Goal: Information Seeking & Learning: Find specific fact

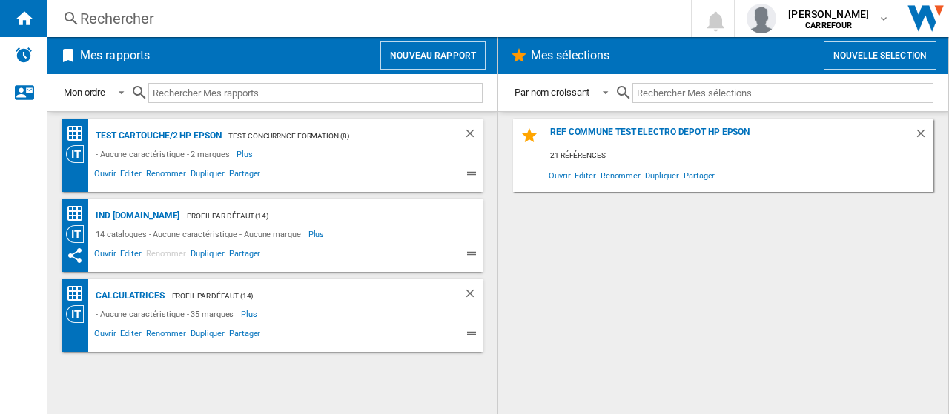
click at [142, 21] on div "Rechercher" at bounding box center [366, 18] width 572 height 21
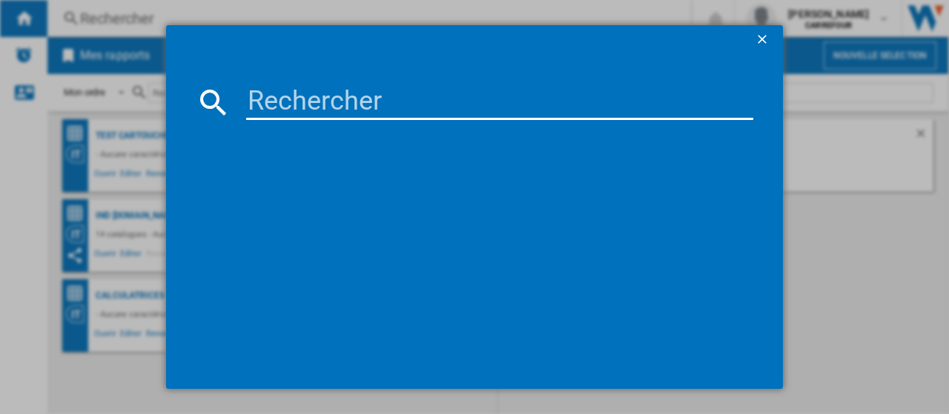
click at [313, 101] on input at bounding box center [499, 102] width 507 height 36
paste input "43917997056"
type input "43917997056"
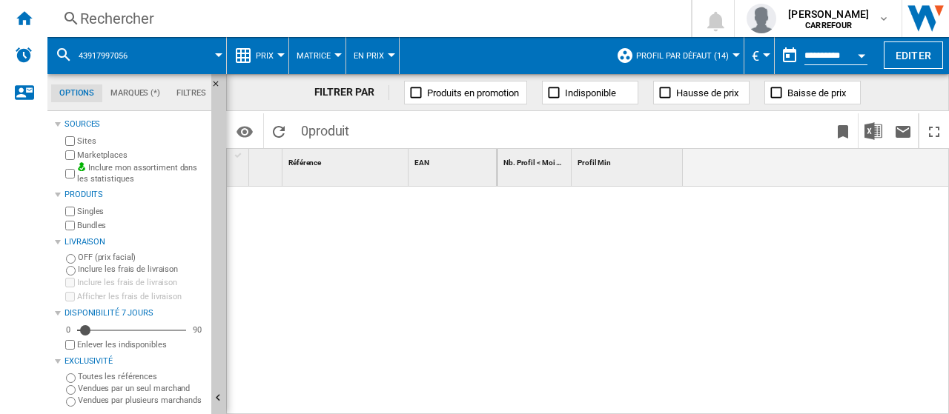
click at [76, 157] on div "Marketplaces" at bounding box center [133, 155] width 143 height 14
click at [182, 7] on div "Rechercher Rechercher 0 [PERSON_NAME] [GEOGRAPHIC_DATA] [GEOGRAPHIC_DATA] Mes p…" at bounding box center [497, 18] width 901 height 37
click at [193, 13] on div "Rechercher" at bounding box center [366, 18] width 572 height 21
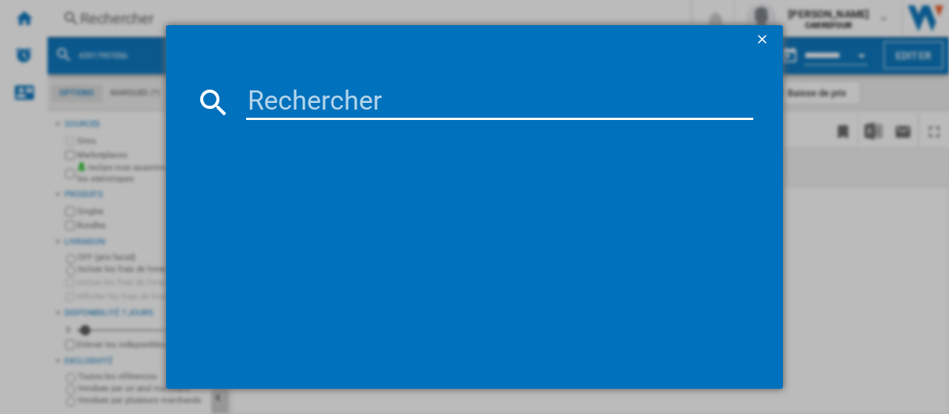
click at [270, 106] on input at bounding box center [499, 102] width 507 height 36
paste input "43917997056"
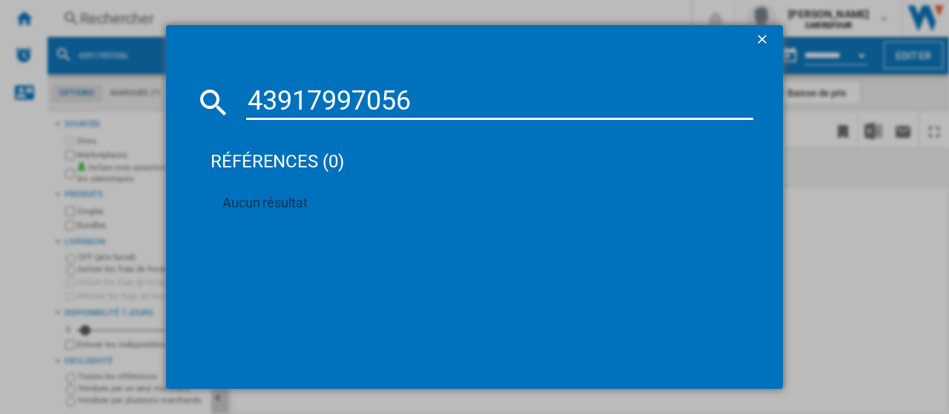
click at [247, 97] on input "43917997056" at bounding box center [499, 102] width 507 height 36
type input "043917997056"
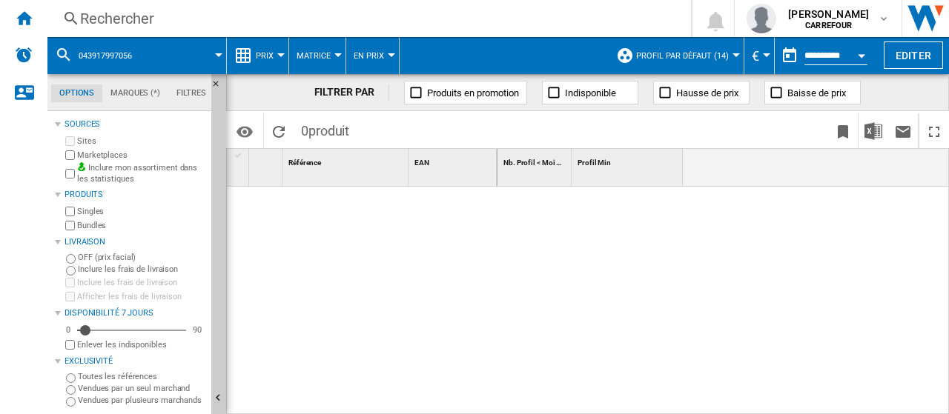
click at [151, 10] on div "Rechercher" at bounding box center [366, 18] width 572 height 21
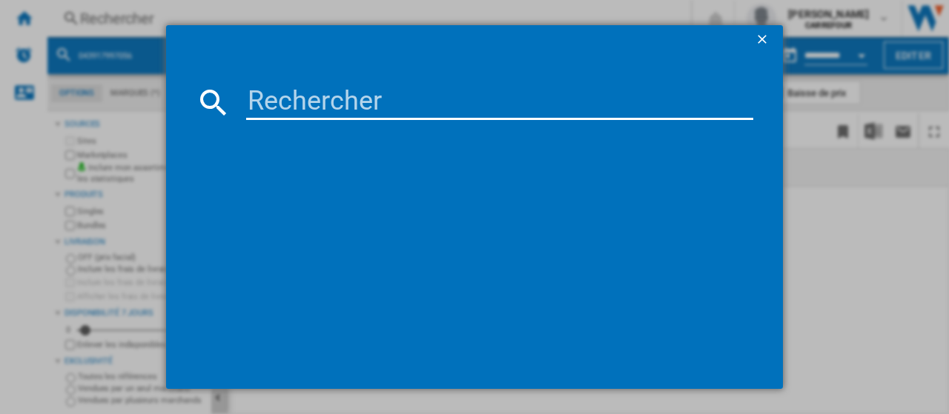
click at [267, 96] on input at bounding box center [499, 102] width 507 height 36
paste input "43917997056"
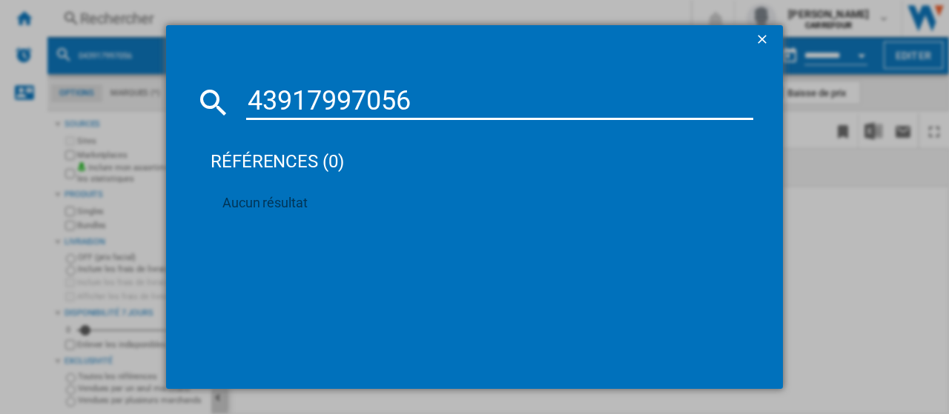
click at [252, 99] on input "43917997056" at bounding box center [499, 102] width 507 height 36
type input "0043917997056"
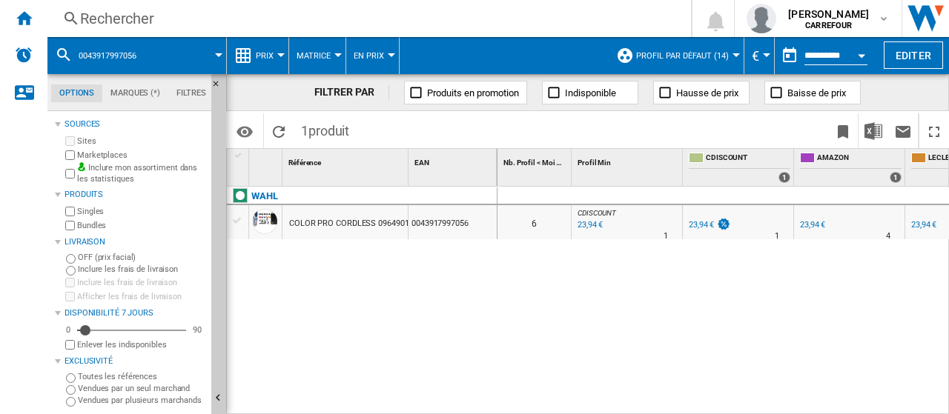
click at [313, 7] on div "Rechercher Rechercher 0 [PERSON_NAME] [GEOGRAPHIC_DATA] [GEOGRAPHIC_DATA] Mes p…" at bounding box center [497, 18] width 901 height 37
click at [313, 21] on div "Rechercher" at bounding box center [366, 18] width 572 height 21
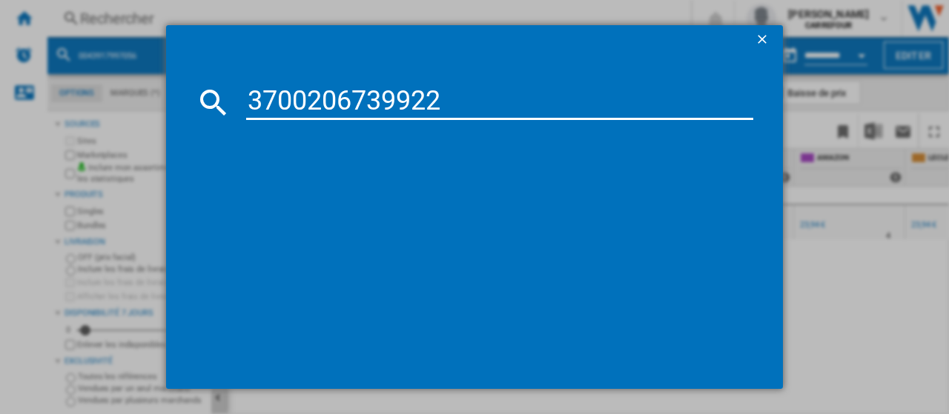
type input "3700206739922"
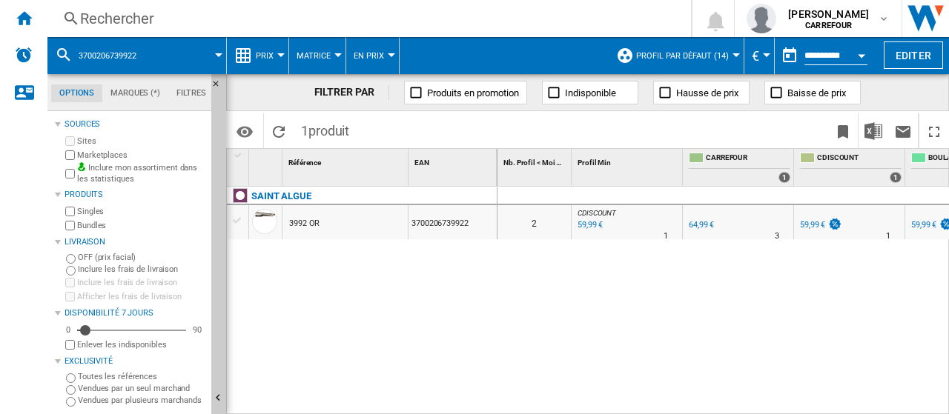
click at [320, 21] on div "Rechercher" at bounding box center [366, 18] width 572 height 21
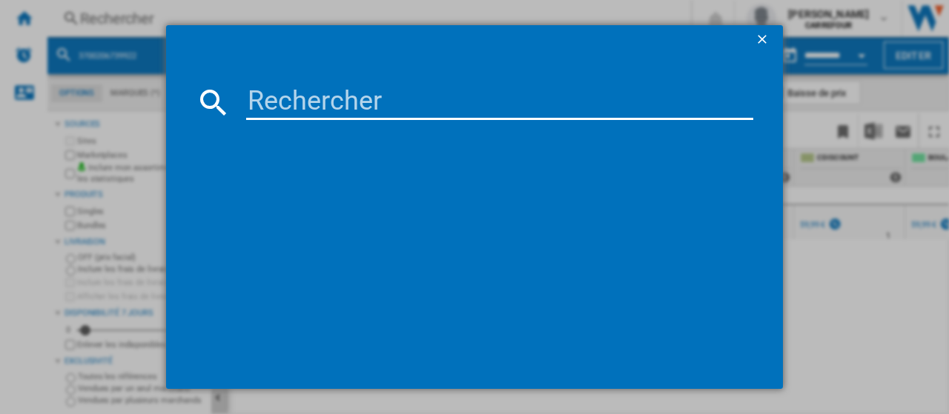
type input "8710103897842"
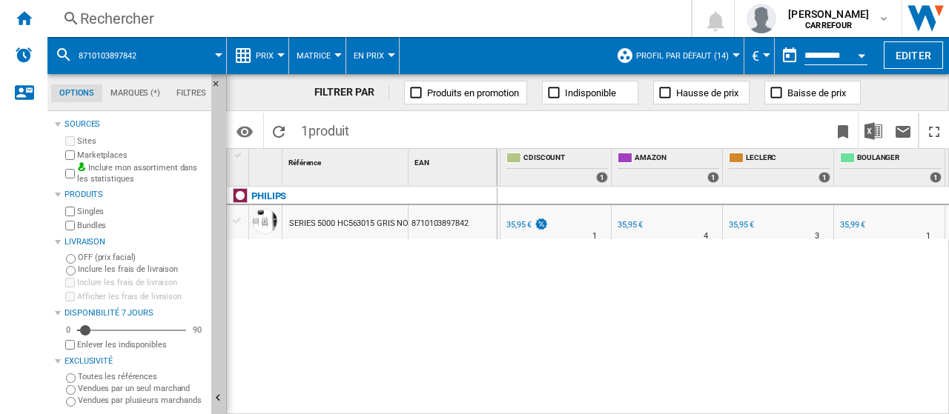
scroll to position [0, 299]
click at [849, 229] on div "35,99 €" at bounding box center [846, 225] width 25 height 10
click at [208, 20] on div "Rechercher" at bounding box center [366, 18] width 572 height 21
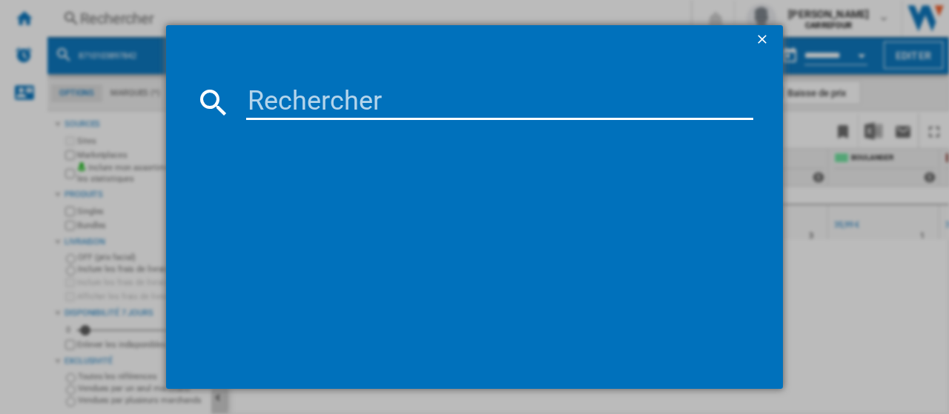
type input "8710103860044"
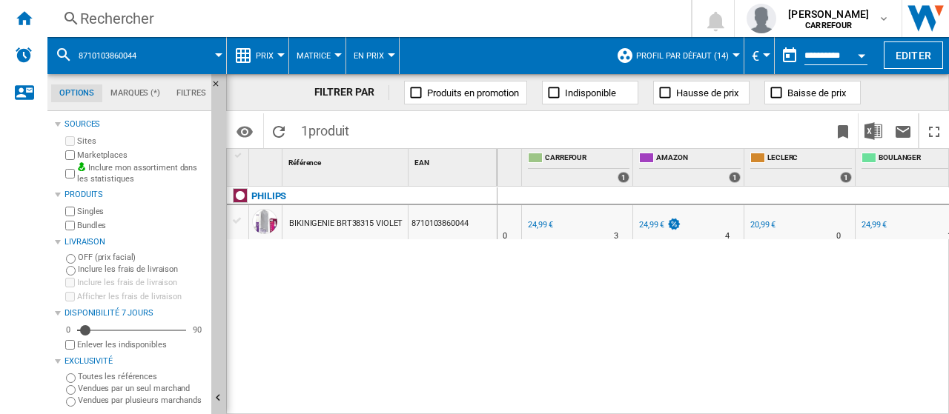
scroll to position [0, 162]
click at [760, 228] on div "20,99 €" at bounding box center [761, 225] width 25 height 10
click at [210, 16] on div "Rechercher" at bounding box center [366, 18] width 572 height 21
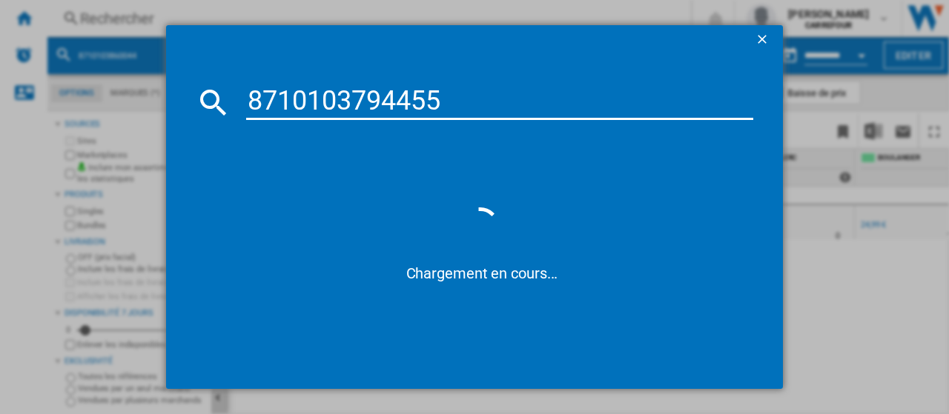
type input "8710103794455"
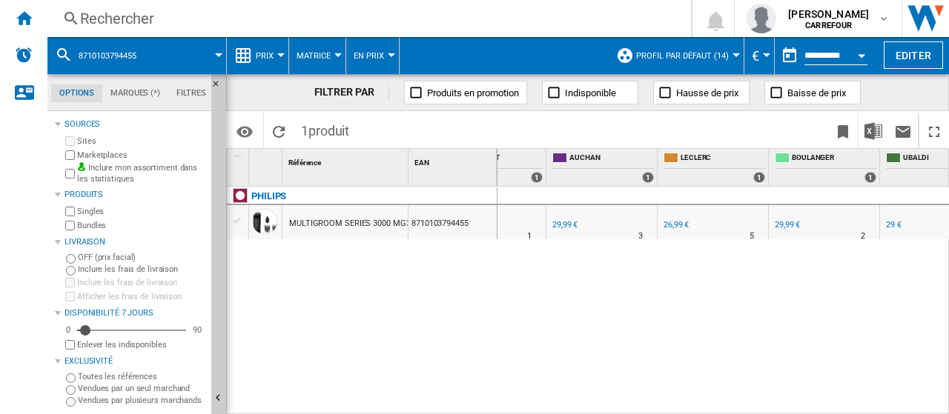
scroll to position [0, 374]
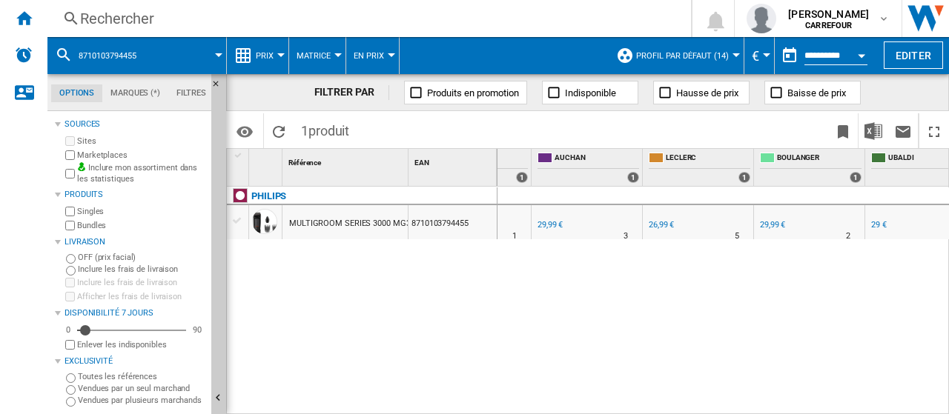
click at [668, 222] on div "26,99 €" at bounding box center [660, 225] width 25 height 10
drag, startPoint x: 759, startPoint y: 405, endPoint x: 789, endPoint y: 408, distance: 29.9
click at [789, 408] on div "0 3 CDISCOUNT : FR CDISCOUNT -10.0 % 26,99 € % N/A 1 CDISCOUNT : FR CDISCOUNT F…" at bounding box center [723, 301] width 452 height 229
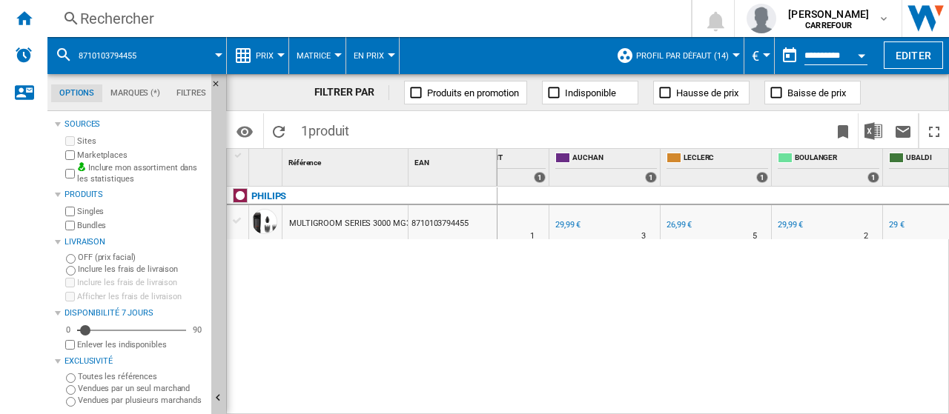
scroll to position [0, 280]
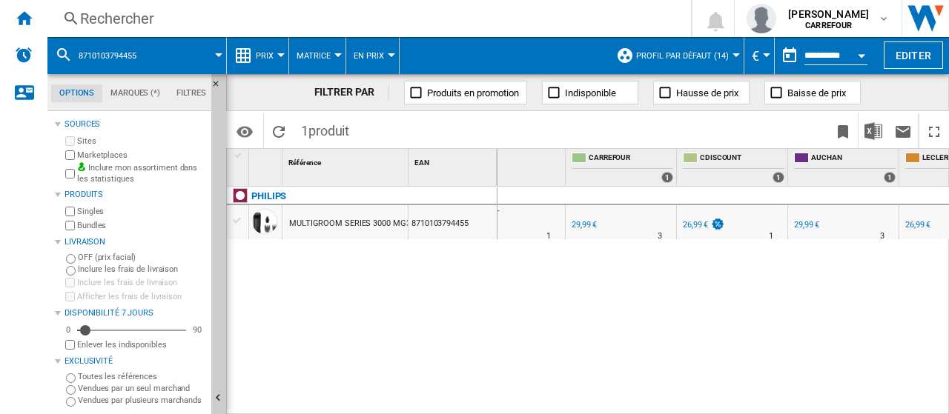
click at [694, 230] on div "26,99 €" at bounding box center [702, 225] width 44 height 15
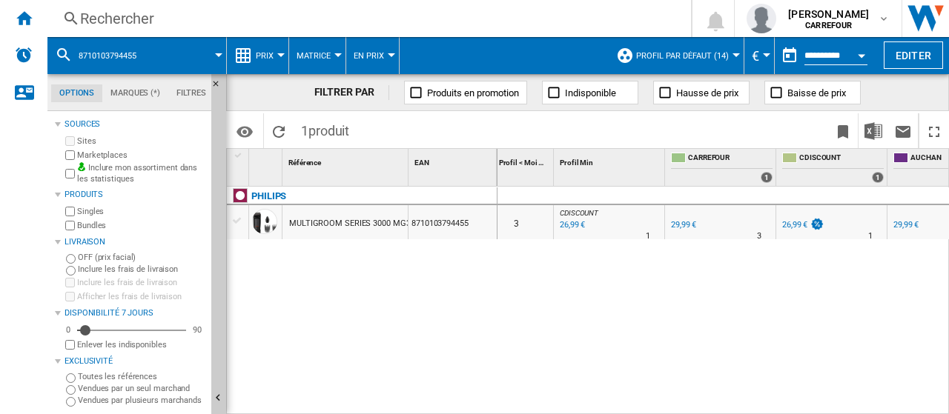
scroll to position [0, 0]
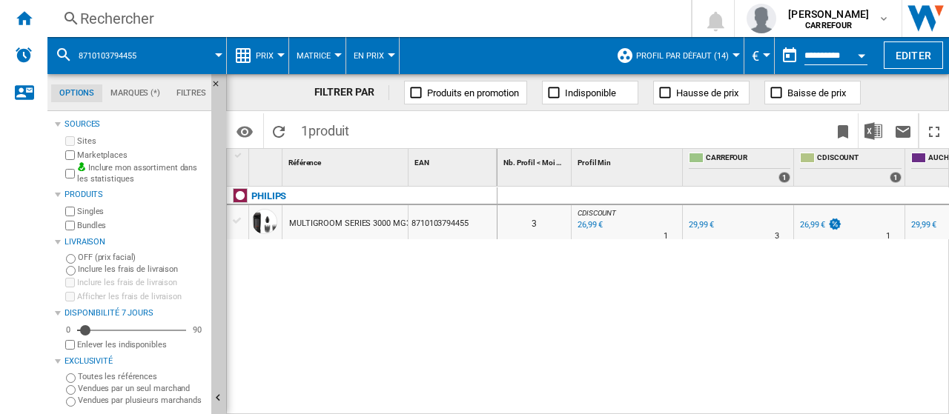
click at [205, 24] on div "Rechercher" at bounding box center [366, 18] width 572 height 21
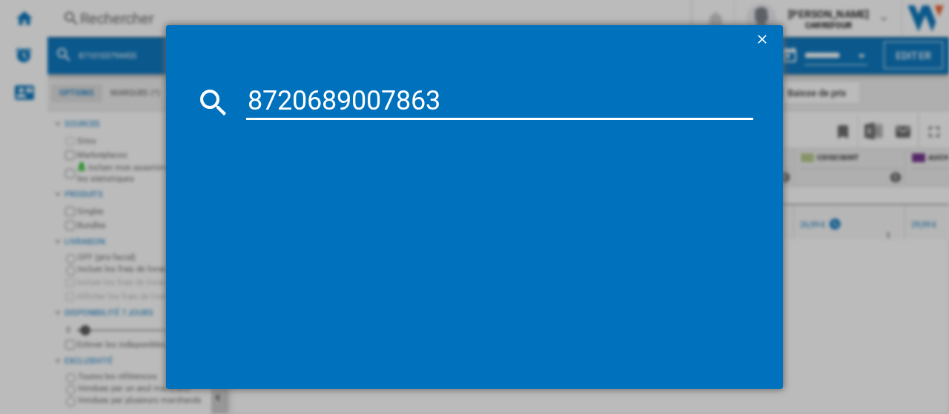
type input "8720689007863"
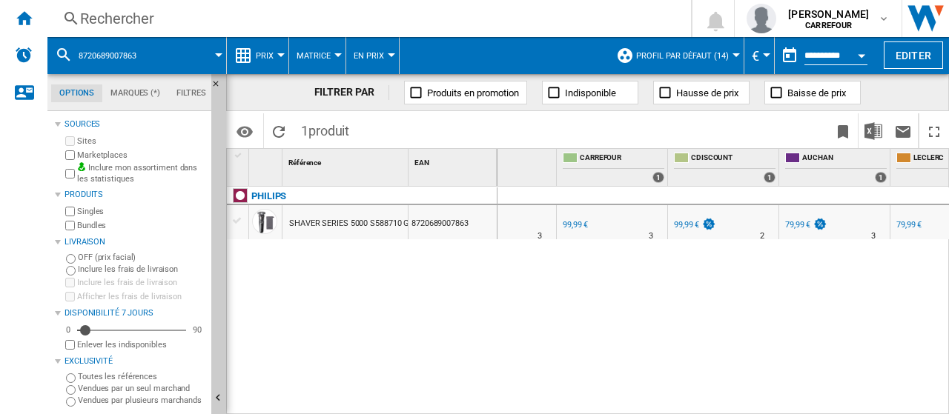
scroll to position [0, 220]
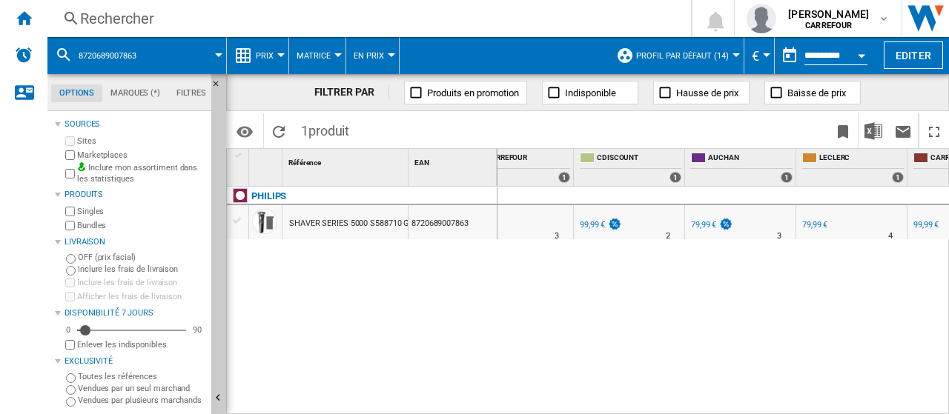
click at [703, 226] on div "79,99 €" at bounding box center [703, 225] width 25 height 10
click at [820, 214] on div "FR [PERSON_NAME] -20.0 % 79,99 € % N/A 4" at bounding box center [851, 213] width 104 height 9
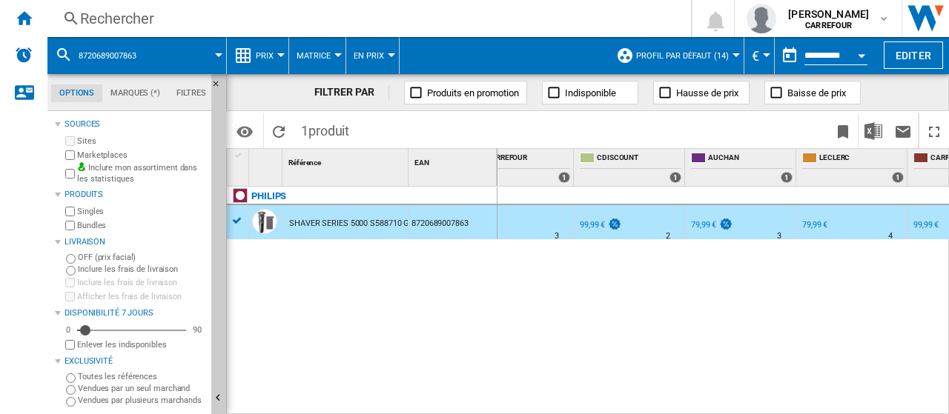
click at [815, 232] on div "79,99 €" at bounding box center [813, 225] width 27 height 15
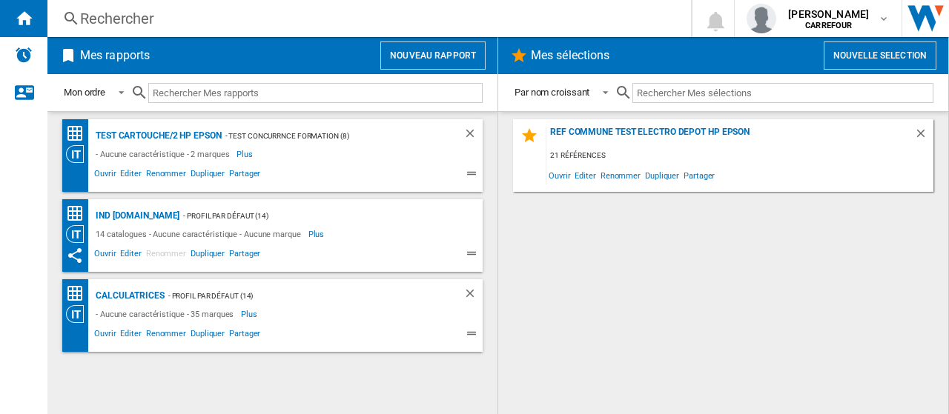
click at [157, 16] on div "Rechercher" at bounding box center [366, 18] width 572 height 21
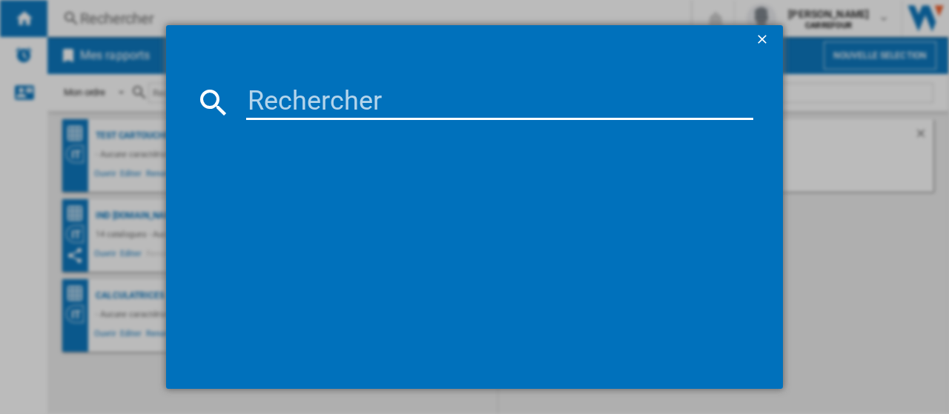
click at [332, 103] on input at bounding box center [499, 102] width 507 height 36
paste input "8720689035255"
type input "8720689035255"
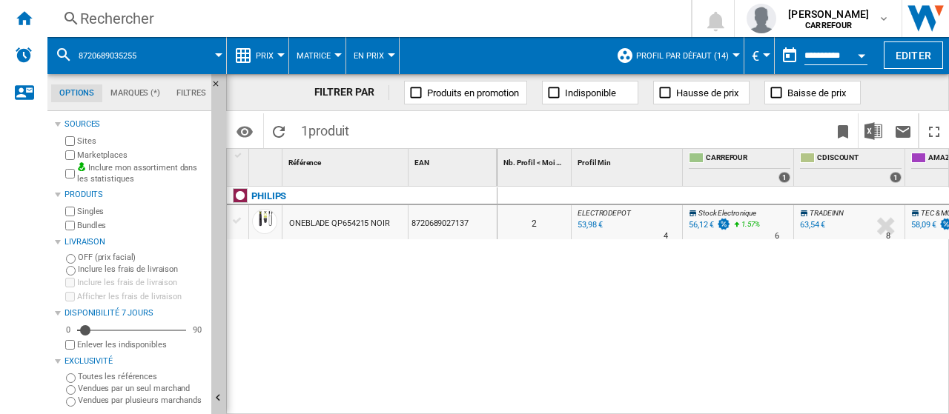
click at [76, 155] on div "Marketplaces" at bounding box center [133, 155] width 143 height 14
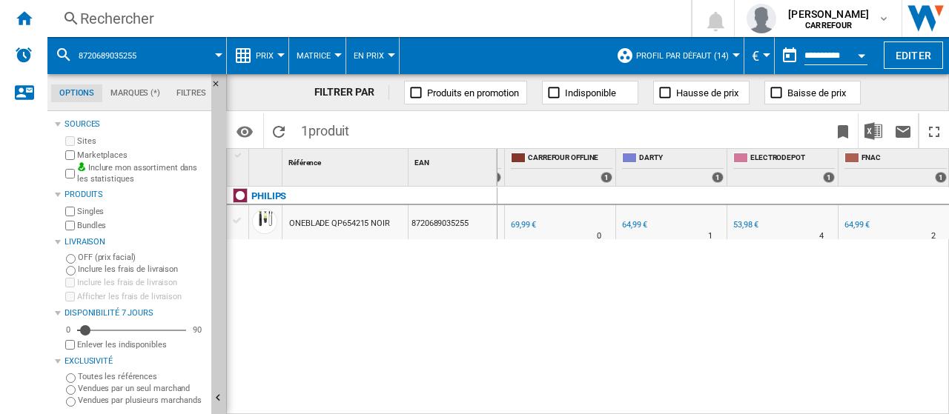
click at [636, 223] on div "64,99 €" at bounding box center [634, 225] width 25 height 10
click at [217, 18] on div "Rechercher" at bounding box center [366, 18] width 572 height 21
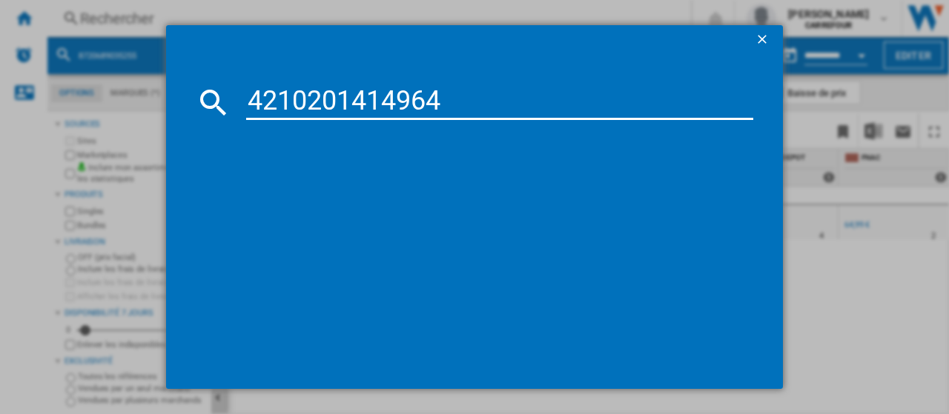
type input "4210201414964"
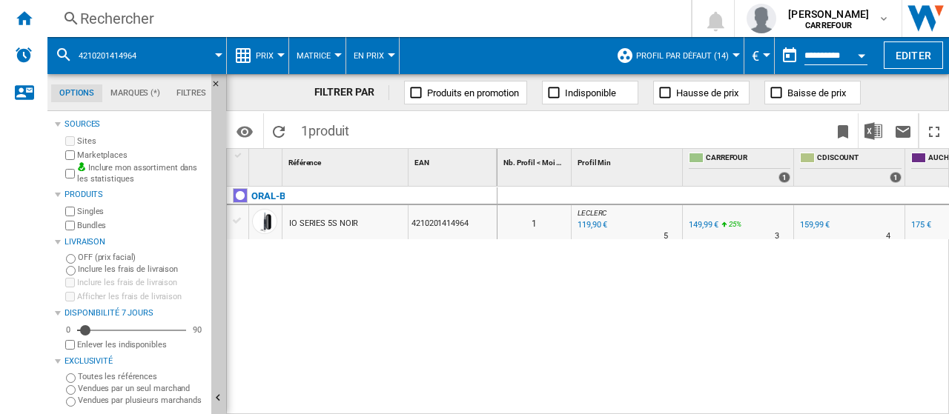
drag, startPoint x: 640, startPoint y: 407, endPoint x: 688, endPoint y: 412, distance: 48.4
click at [688, 412] on div "0 1 LECLERC : FR LECLERC -20.1 % 119,90 € % N/A 5 LECLERC : FR LECLERC FR CARRE…" at bounding box center [723, 301] width 452 height 229
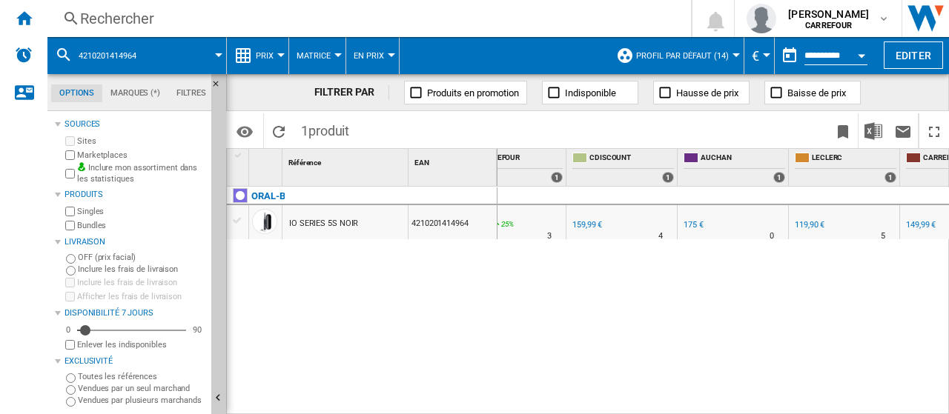
scroll to position [0, 289]
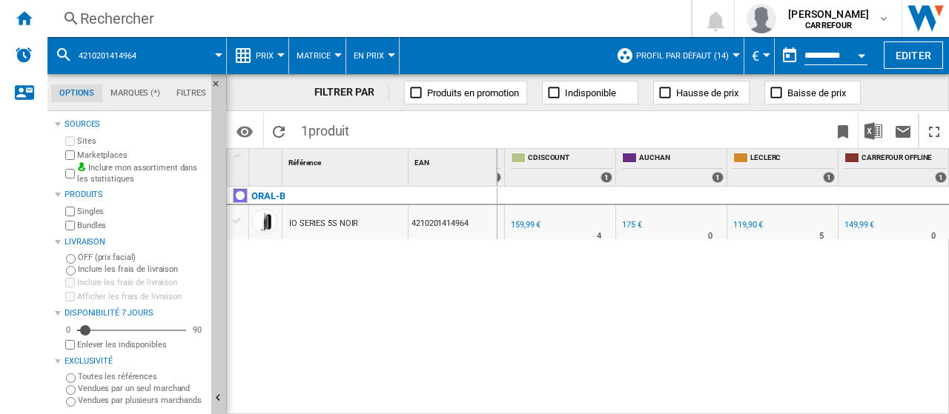
click at [755, 228] on div "119,90 €" at bounding box center [748, 225] width 30 height 10
click at [233, 20] on div "Rechercher" at bounding box center [366, 18] width 572 height 21
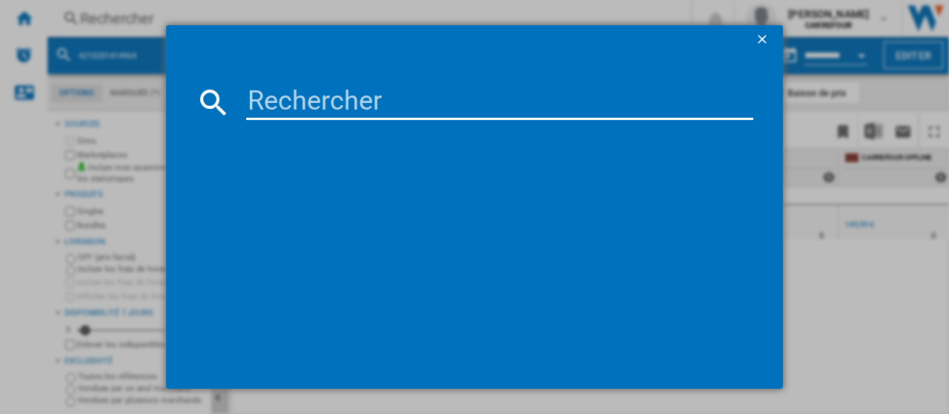
type input "8006540730935"
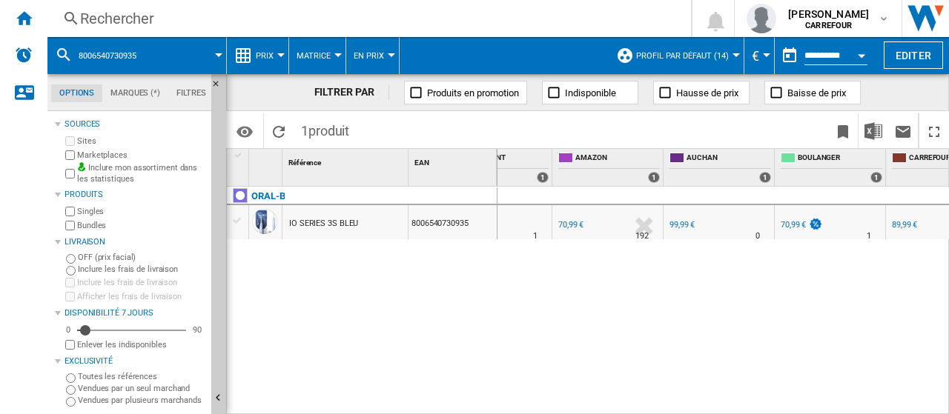
scroll to position [0, 350]
click at [789, 230] on div "70,99 €" at bounding box center [803, 225] width 44 height 15
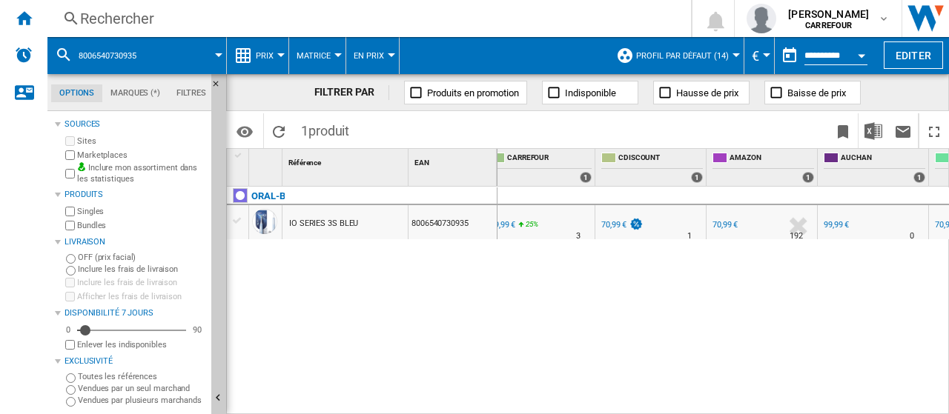
scroll to position [0, 167]
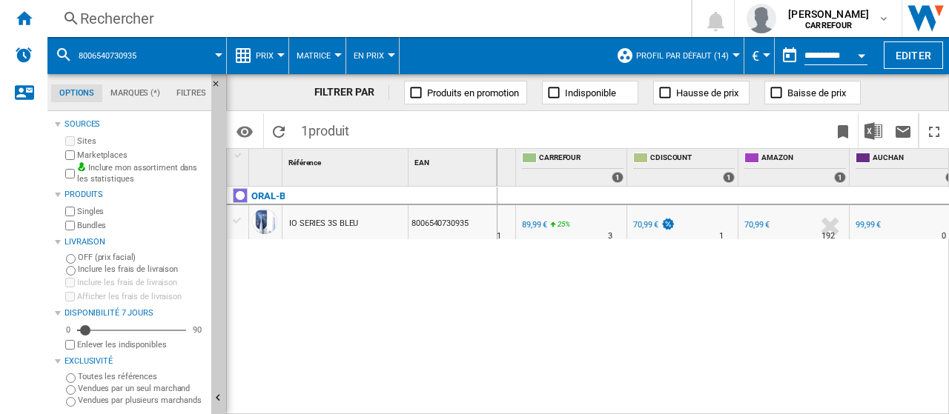
drag, startPoint x: 725, startPoint y: 406, endPoint x: 676, endPoint y: 406, distance: 48.9
click at [675, 404] on div "0 3 CDISCOUNT : FR CDISCOUNT -21.1 % 70,99 € % N/A 1 CDISCOUNT : FR CDISCOUNT F…" at bounding box center [723, 301] width 452 height 229
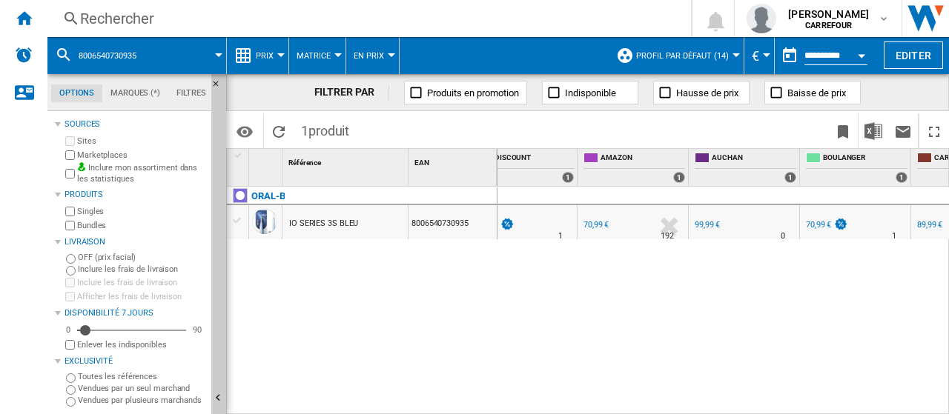
scroll to position [0, 325]
click at [597, 223] on div "70,99 €" at bounding box center [597, 225] width 25 height 10
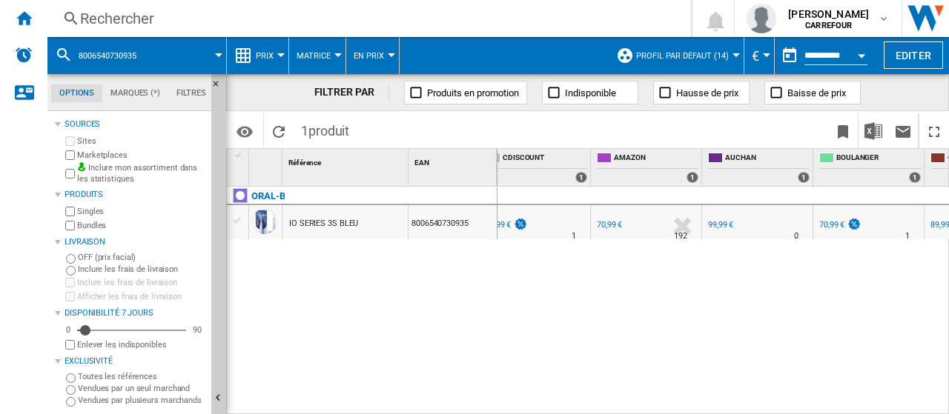
scroll to position [0, 268]
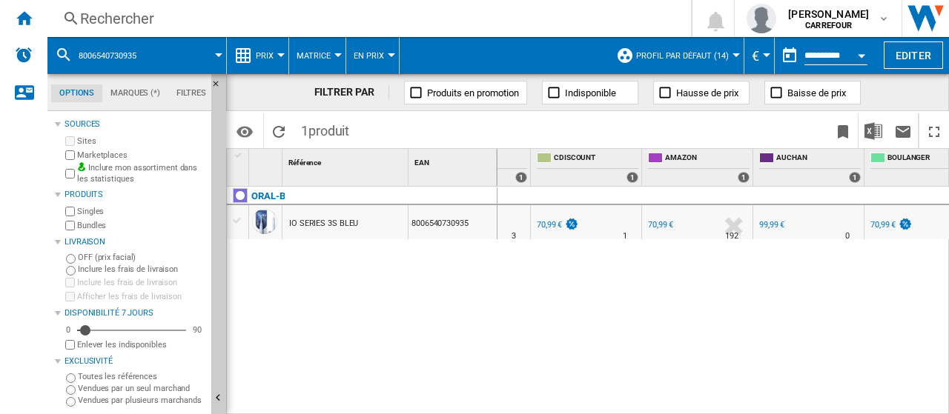
click at [236, 19] on div "Rechercher" at bounding box center [366, 18] width 572 height 21
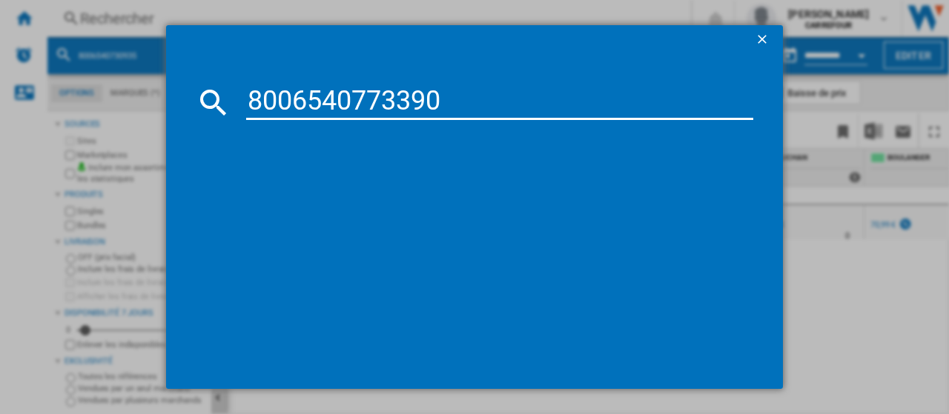
type input "8006540773390"
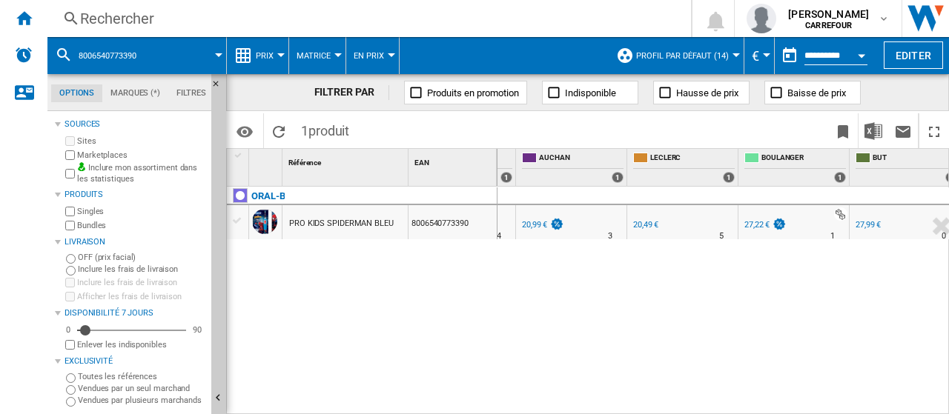
scroll to position [0, 499]
click at [650, 222] on div "20,49 €" at bounding box center [646, 225] width 25 height 10
click at [761, 216] on div at bounding box center [796, 214] width 104 height 13
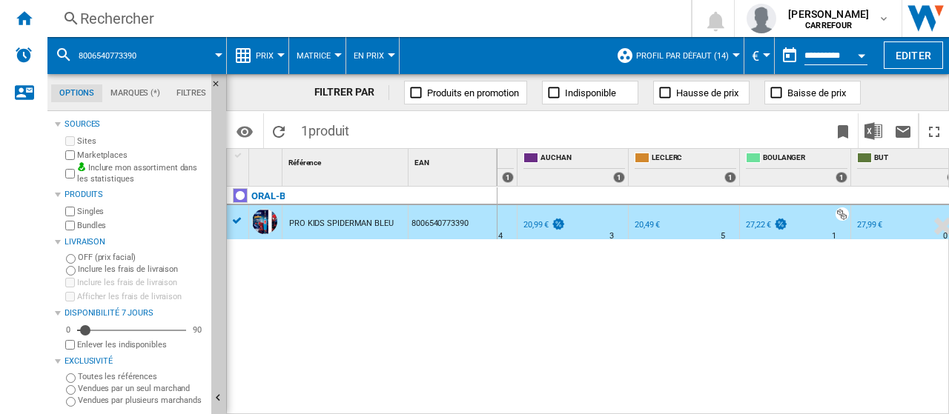
click at [755, 223] on div "27,22 €" at bounding box center [758, 225] width 25 height 10
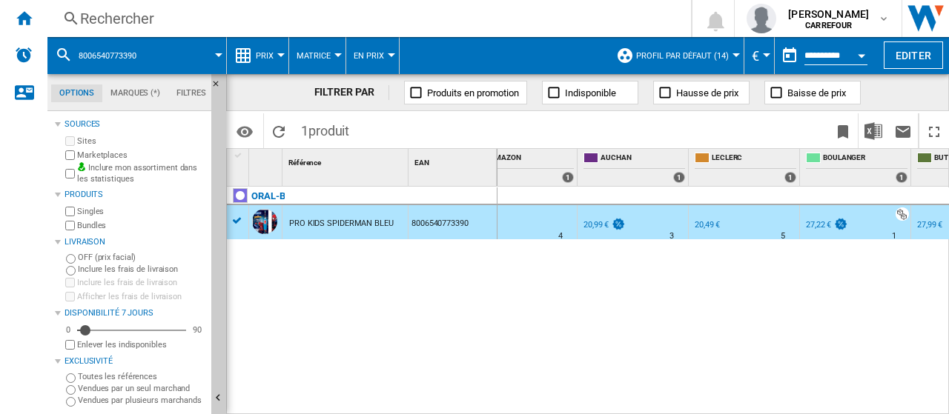
scroll to position [0, 388]
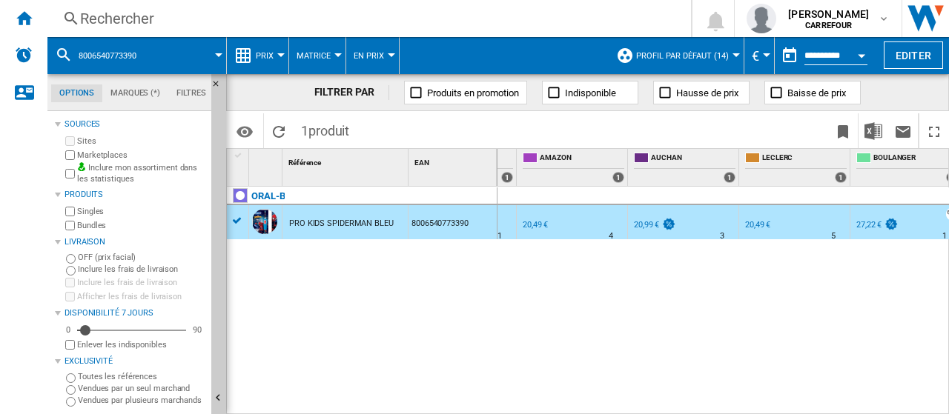
click at [644, 228] on div "20,99 €" at bounding box center [646, 225] width 25 height 10
click at [763, 226] on div "20,49 €" at bounding box center [757, 225] width 25 height 10
click at [211, 27] on div "Rechercher" at bounding box center [366, 18] width 572 height 21
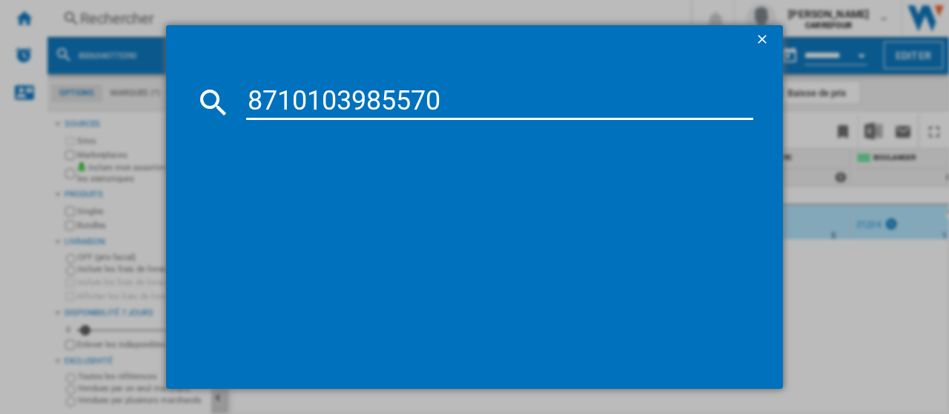
type input "8710103985570"
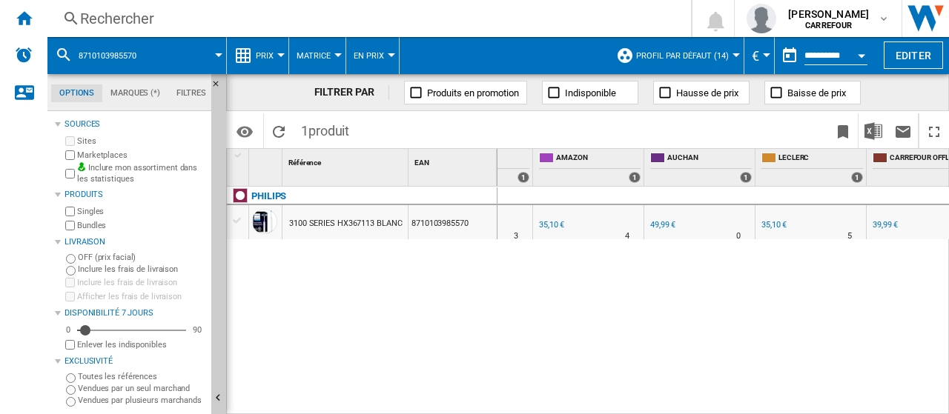
scroll to position [0, 252]
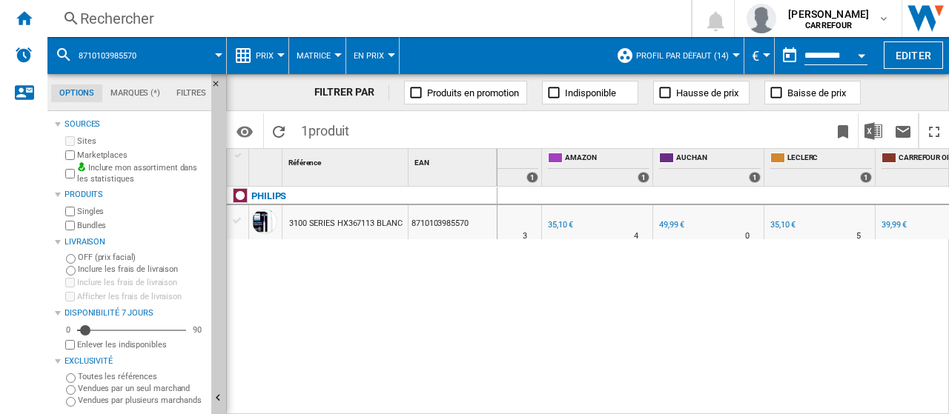
click at [775, 226] on div "35,10 €" at bounding box center [782, 225] width 25 height 10
click at [250, 18] on div "Rechercher" at bounding box center [366, 18] width 572 height 21
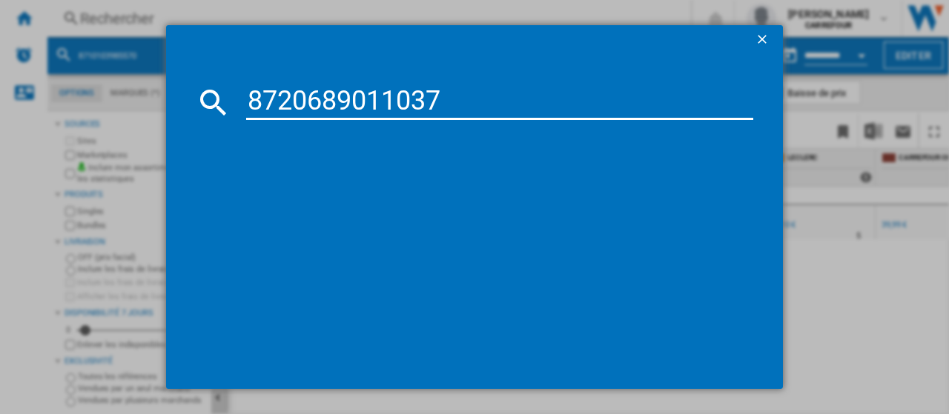
type input "8720689011037"
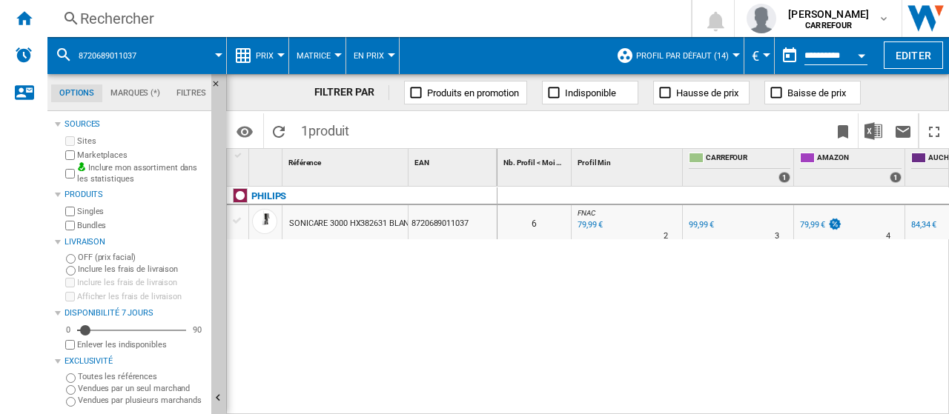
drag, startPoint x: 602, startPoint y: 405, endPoint x: 613, endPoint y: 406, distance: 11.1
click at [611, 405] on div "0 6 FNAC : FNAC -20.0 % 79,99 € % N/A 2 FNAC : FNAC FR CARREFOUR 0.0 % 99,99 € …" at bounding box center [723, 301] width 452 height 229
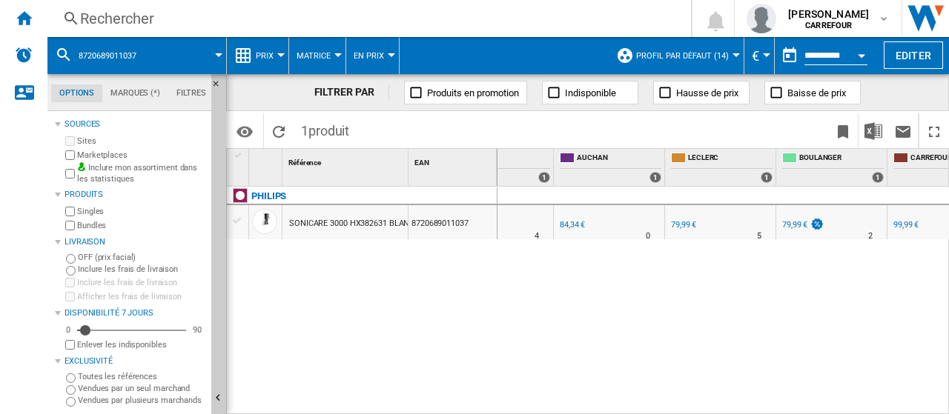
scroll to position [0, 368]
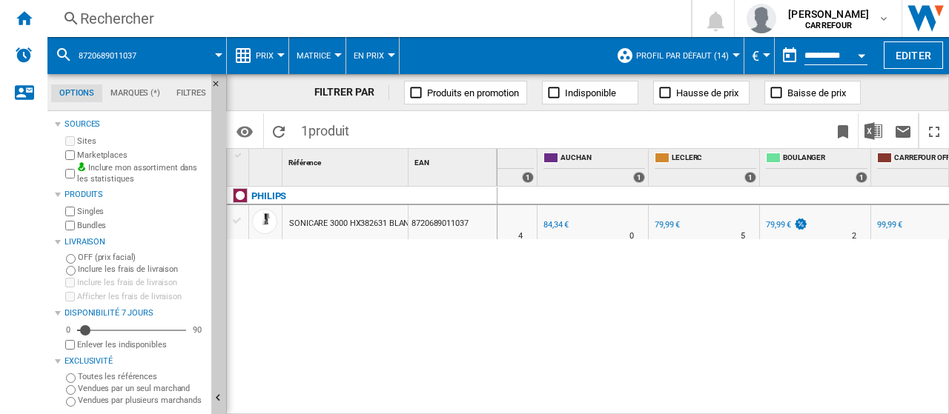
click at [774, 232] on div "79,99 €" at bounding box center [785, 225] width 44 height 15
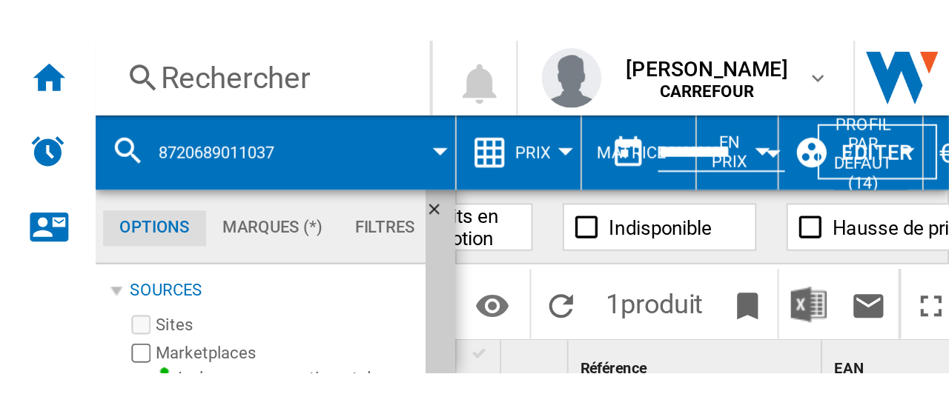
scroll to position [0, 0]
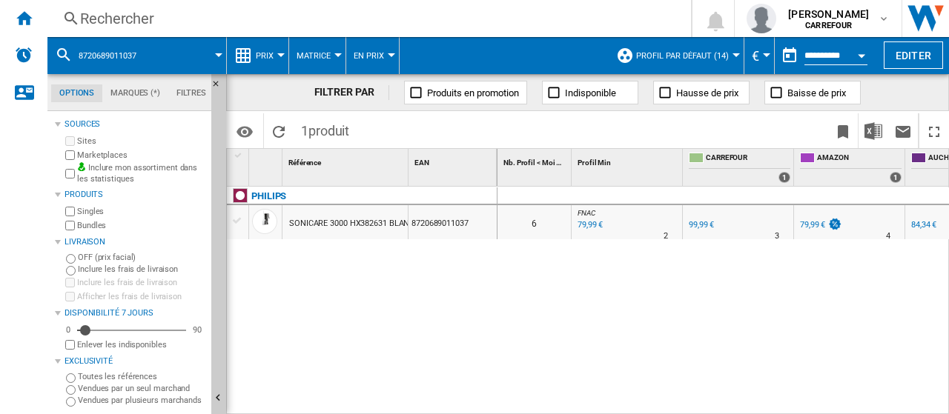
click at [153, 17] on div "Rechercher" at bounding box center [366, 18] width 572 height 21
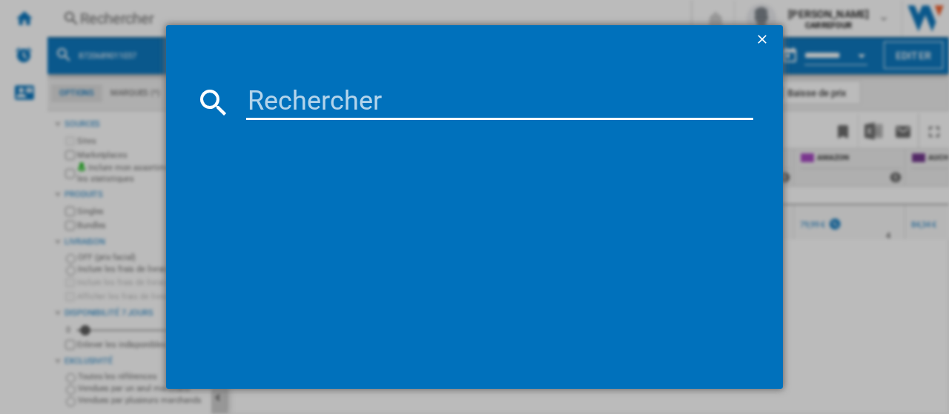
click at [340, 100] on input at bounding box center [499, 102] width 507 height 36
type input "8720689035255"
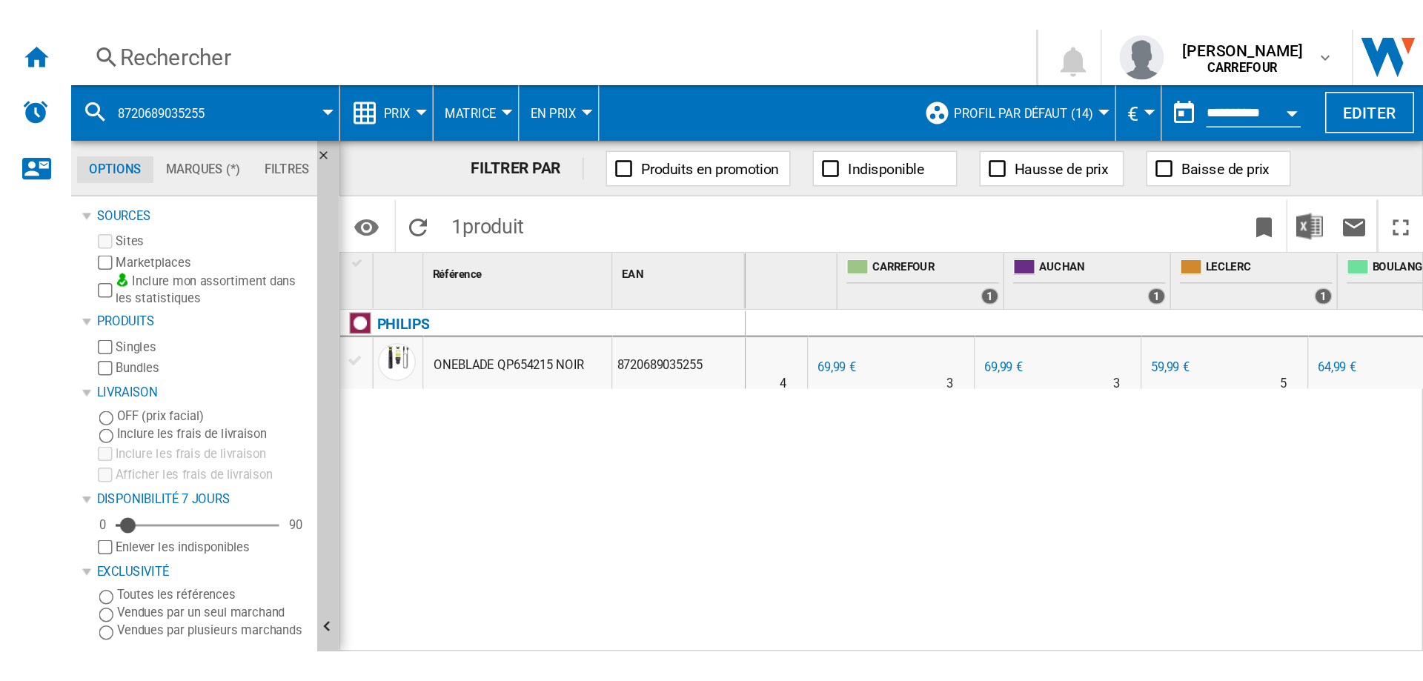
scroll to position [0, 144]
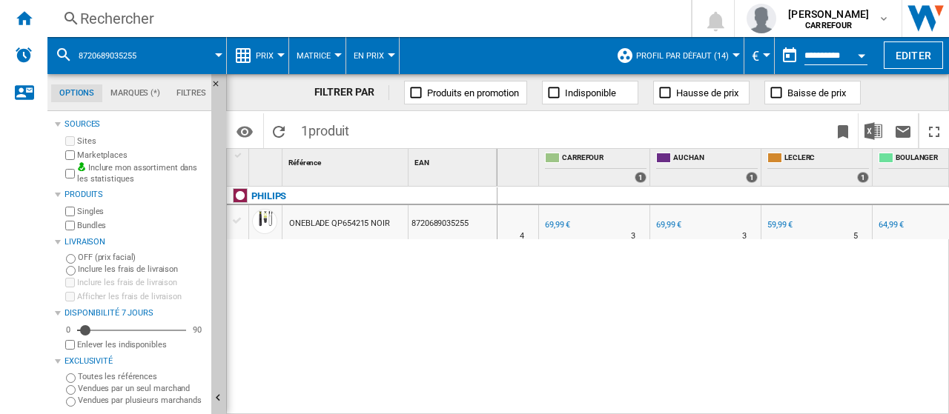
click at [765, 225] on div "59,99 €" at bounding box center [778, 225] width 27 height 15
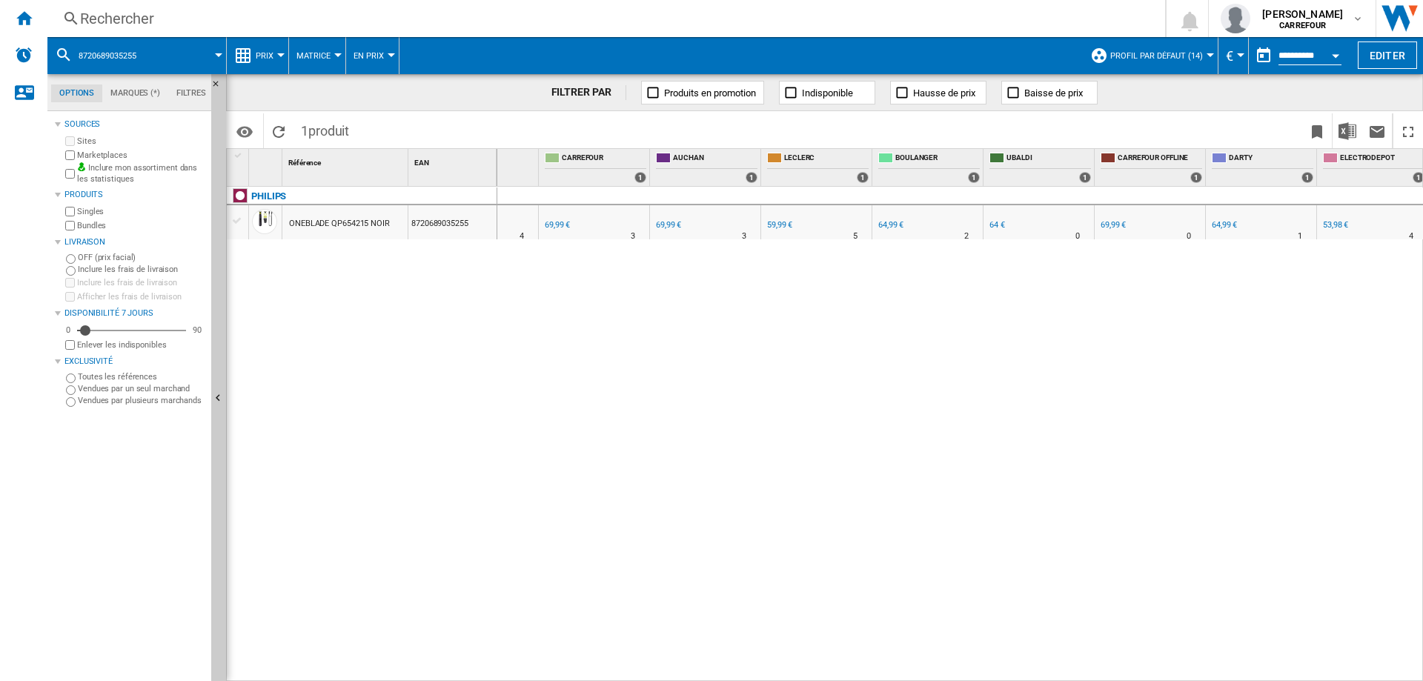
click at [776, 224] on div "59,99 €" at bounding box center [779, 225] width 25 height 10
click at [892, 222] on div "64,99 €" at bounding box center [890, 225] width 25 height 10
